Goal: Information Seeking & Learning: Understand process/instructions

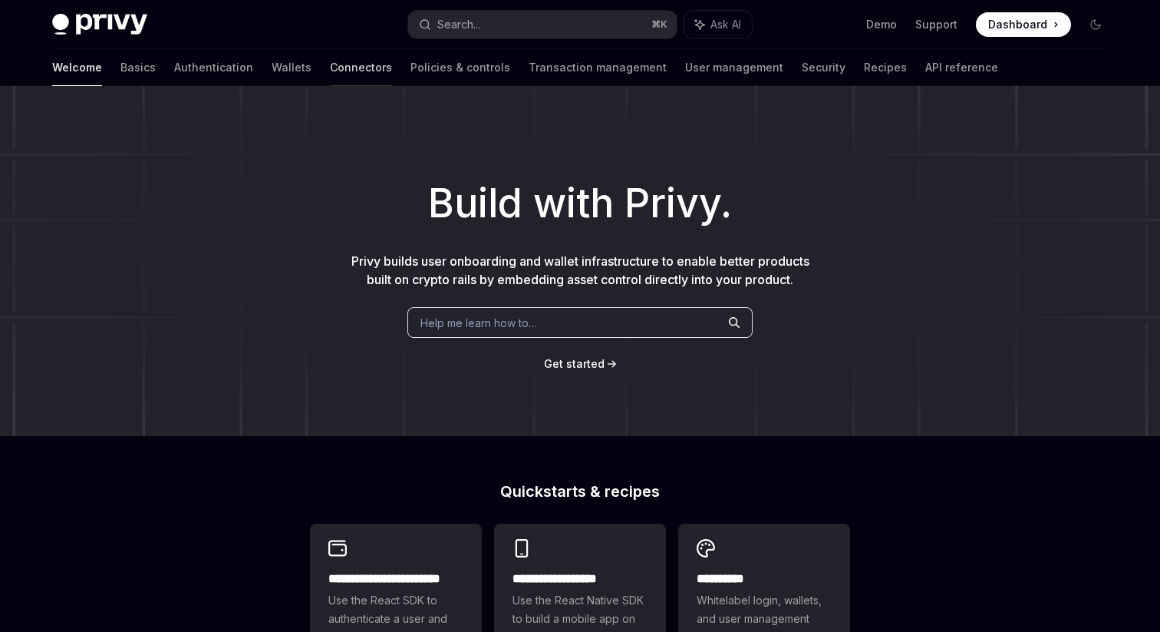
click at [330, 71] on link "Connectors" at bounding box center [361, 67] width 62 height 37
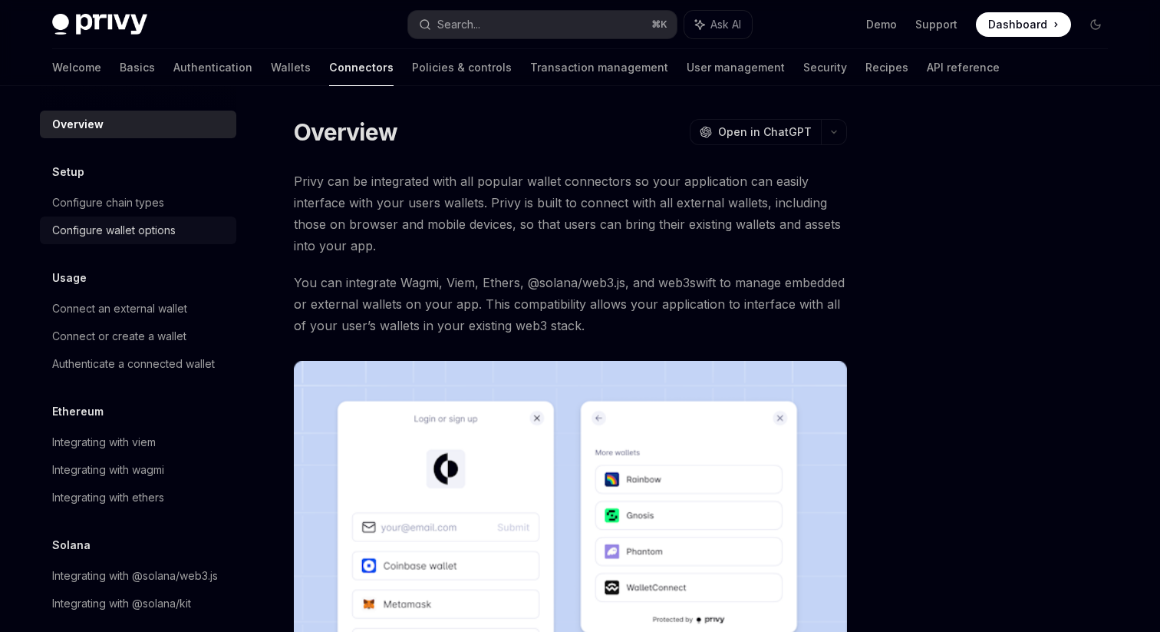
click at [170, 229] on div "Configure wallet options" at bounding box center [114, 230] width 124 height 18
type textarea "*"
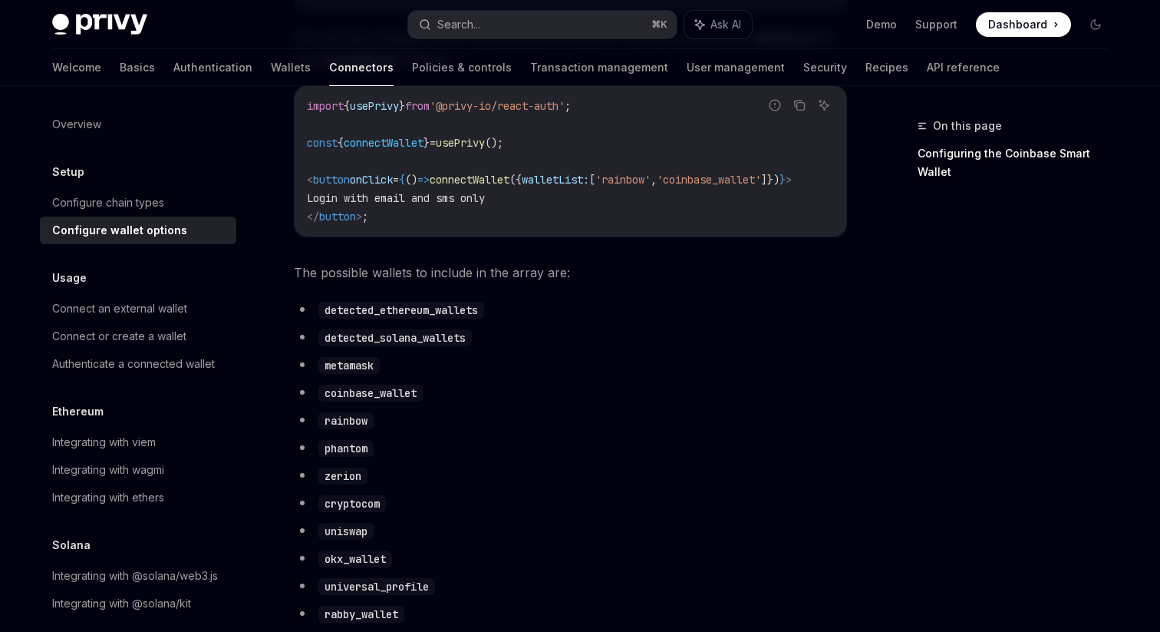
scroll to position [671, 0]
click at [437, 347] on code "detected_solana_wallets" at bounding box center [394, 338] width 153 height 17
copy code "detected_solana_wallets"
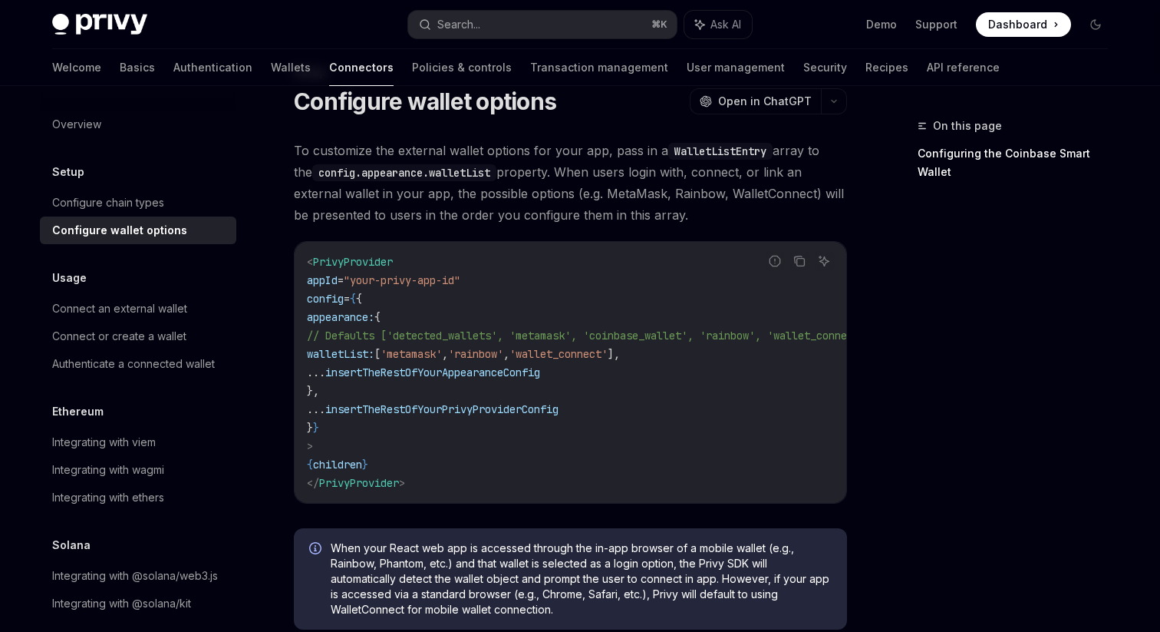
scroll to position [25, 0]
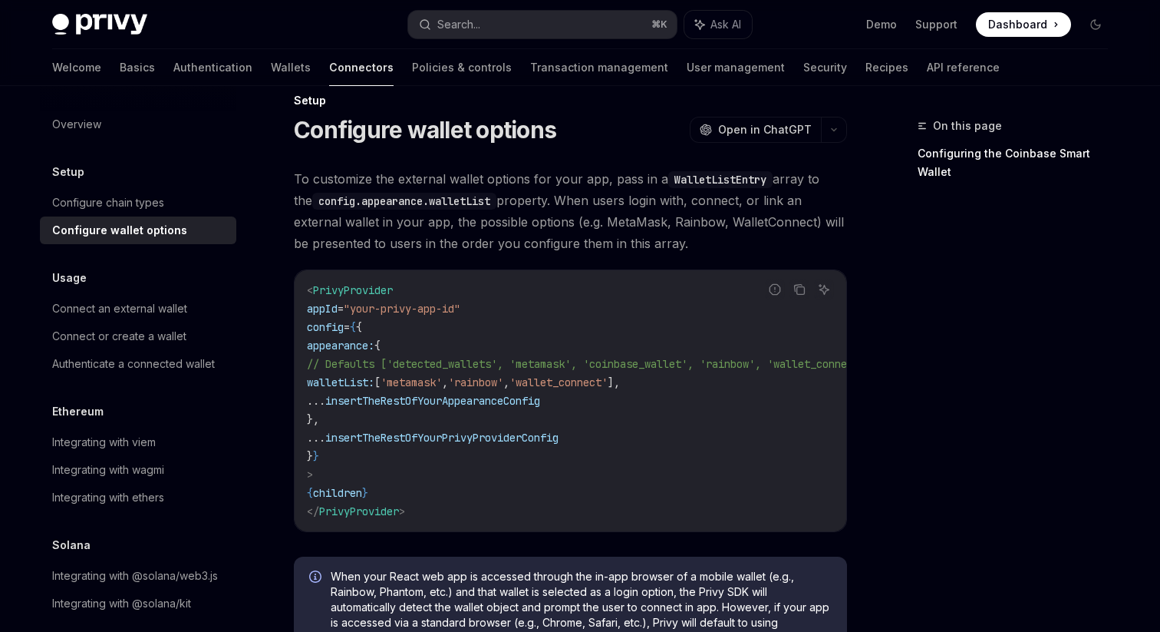
click at [454, 128] on h1 "Configure wallet options" at bounding box center [425, 130] width 262 height 28
click at [487, 134] on h1 "Configure wallet options" at bounding box center [425, 130] width 262 height 28
